Goal: Navigation & Orientation: Find specific page/section

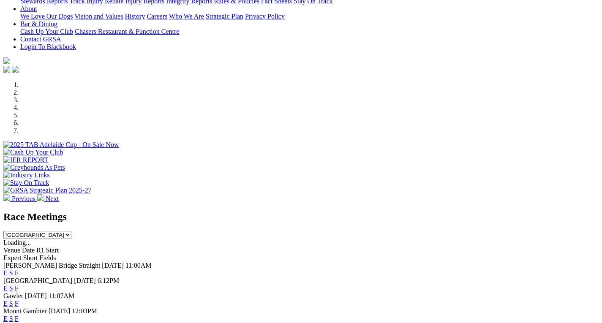
scroll to position [203, 0]
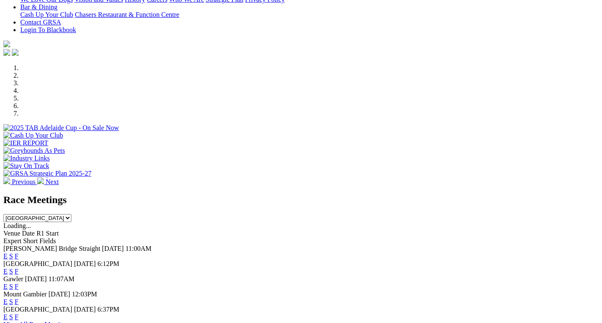
click at [19, 268] on link "F" at bounding box center [17, 271] width 4 height 7
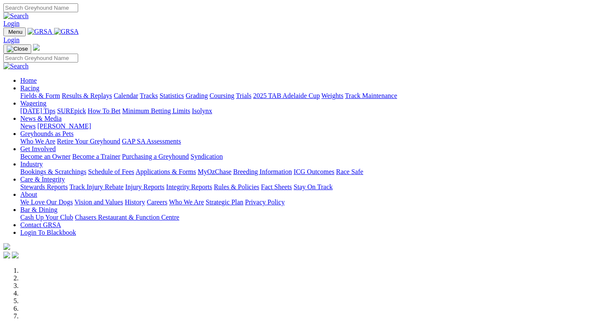
scroll to position [203, 0]
